Goal: Find specific page/section: Find specific page/section

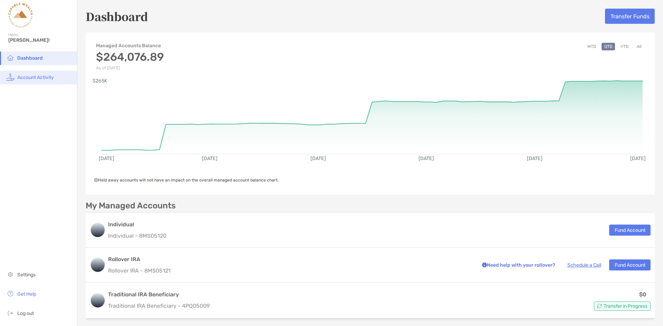
click at [39, 75] on span "Account Activity" at bounding box center [35, 78] width 37 height 6
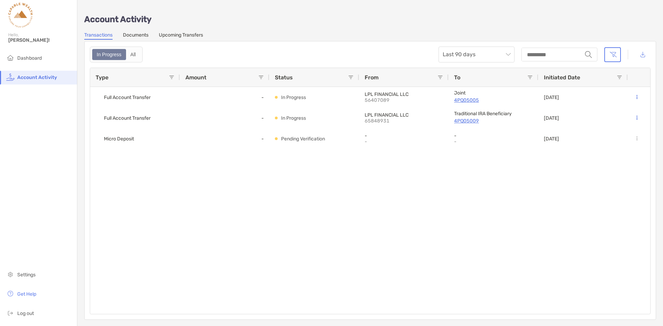
click at [188, 35] on link "Upcoming Transfers" at bounding box center [181, 36] width 44 height 8
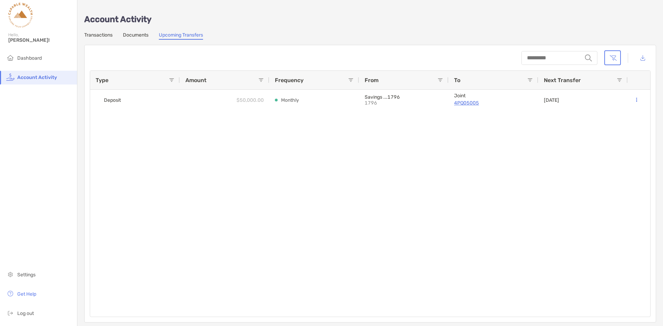
click at [93, 35] on link "Transactions" at bounding box center [98, 36] width 28 height 8
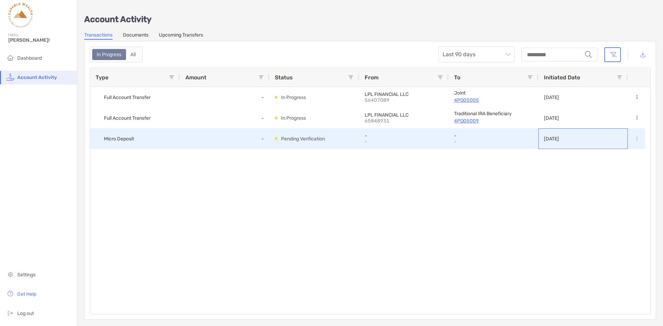
click at [612, 141] on div "[DATE]" at bounding box center [582, 138] width 89 height 21
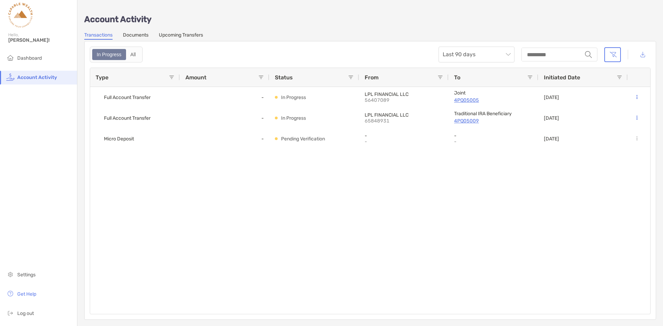
click at [127, 34] on link "Documents" at bounding box center [136, 36] width 26 height 8
